Goal: Information Seeking & Learning: Find specific page/section

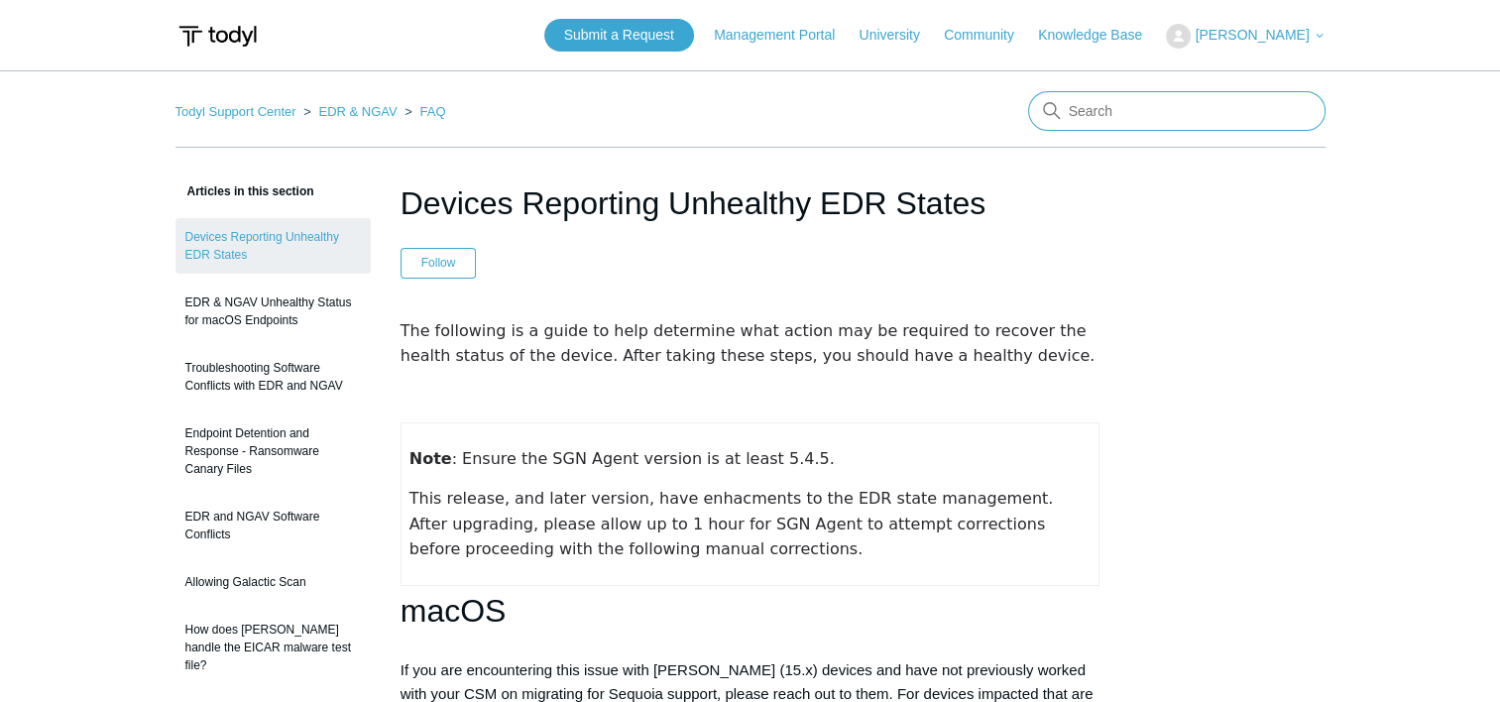
click at [1134, 109] on input "Search" at bounding box center [1176, 111] width 297 height 40
type input "u"
type input "outdated"
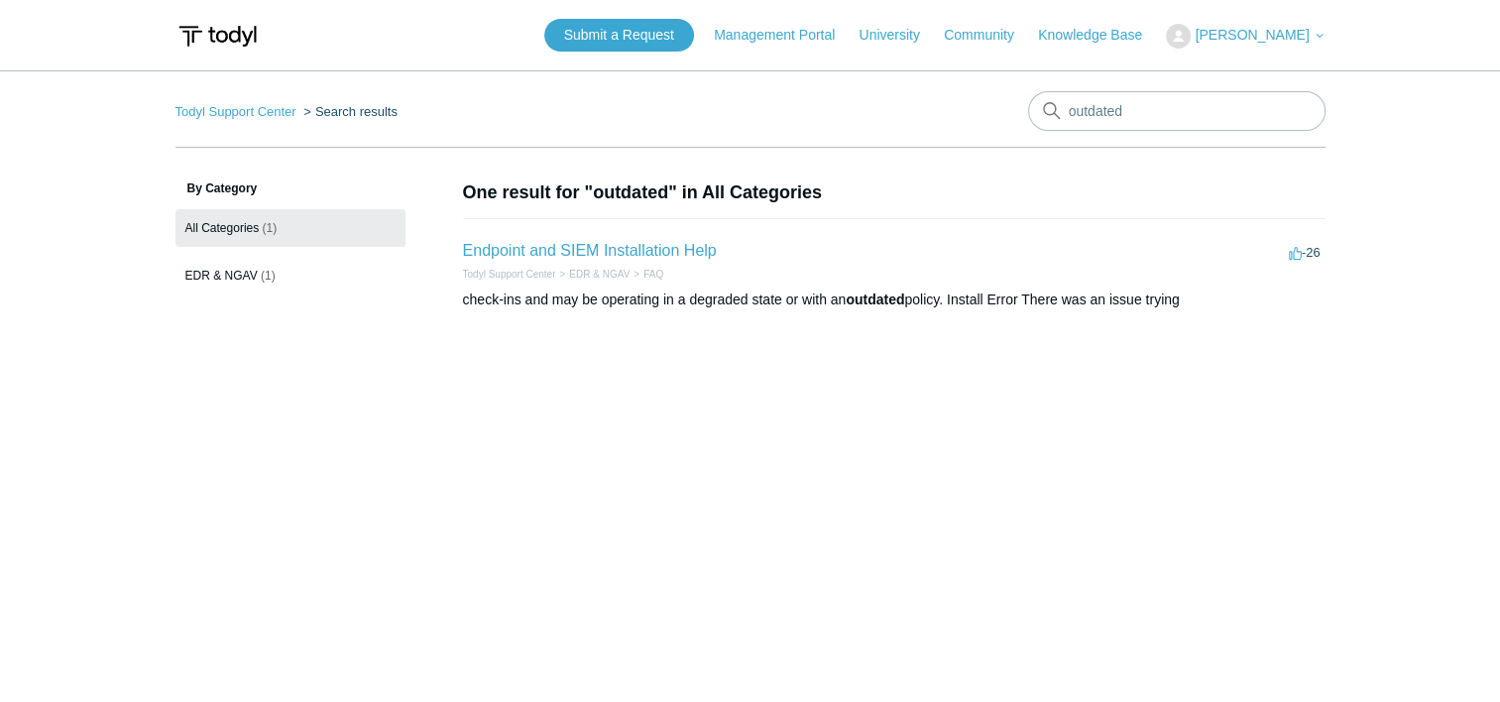
click at [593, 261] on h2 "Endpoint and SIEM Installation Help" at bounding box center [590, 251] width 254 height 24
drag, startPoint x: 593, startPoint y: 261, endPoint x: 590, endPoint y: 250, distance: 11.3
click at [590, 248] on link "Endpoint and SIEM Installation Help" at bounding box center [590, 250] width 254 height 17
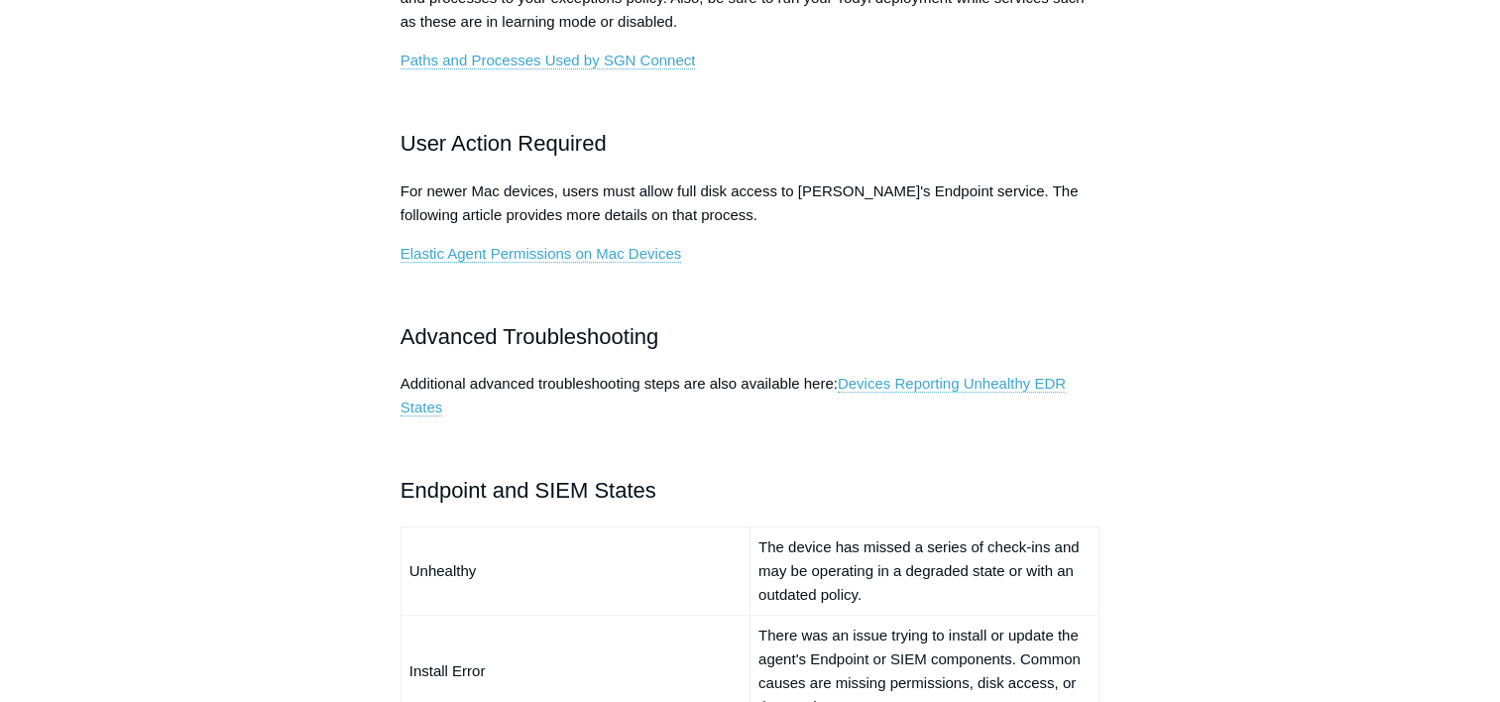
scroll to position [1091, 0]
